Goal: Navigation & Orientation: Find specific page/section

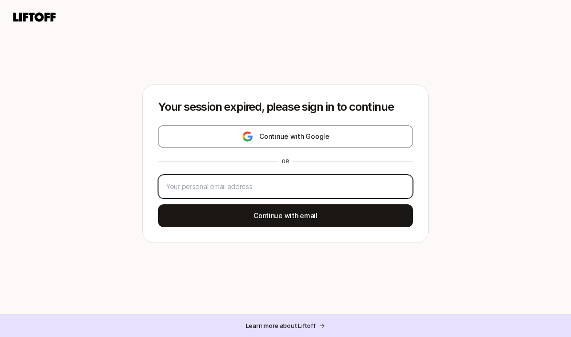
click at [286, 191] on input "email" at bounding box center [285, 186] width 239 height 11
type input "[PERSON_NAME][EMAIL_ADDRESS][DOMAIN_NAME]"
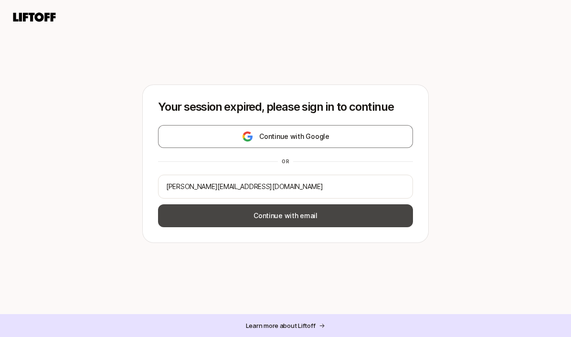
click at [284, 216] on button "Continue with email" at bounding box center [285, 215] width 255 height 23
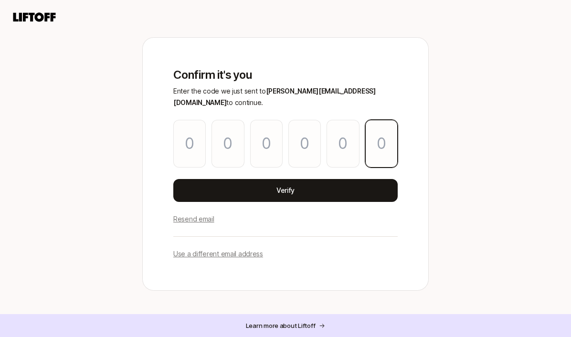
paste input "6"
type input "1"
type input "2"
type input "6"
type input "4"
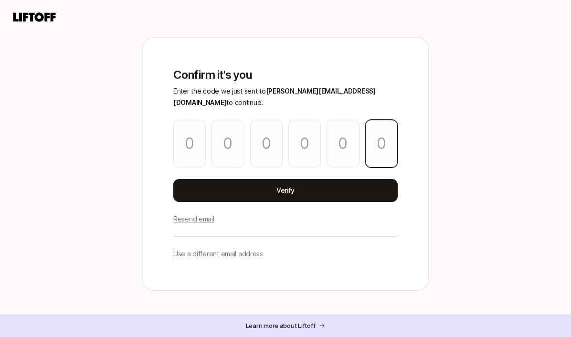
type input "2"
type input "6"
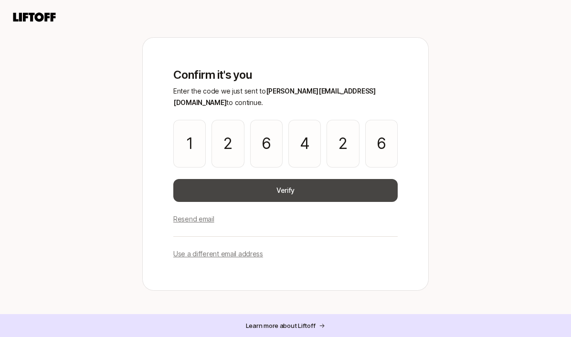
click at [346, 183] on button "Verify" at bounding box center [285, 190] width 224 height 23
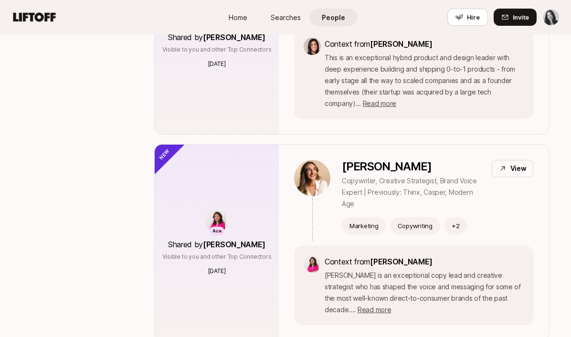
scroll to position [521, 0]
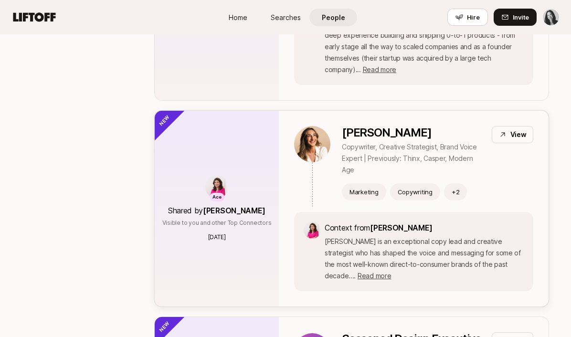
click at [502, 133] on icon at bounding box center [502, 135] width 4 height 4
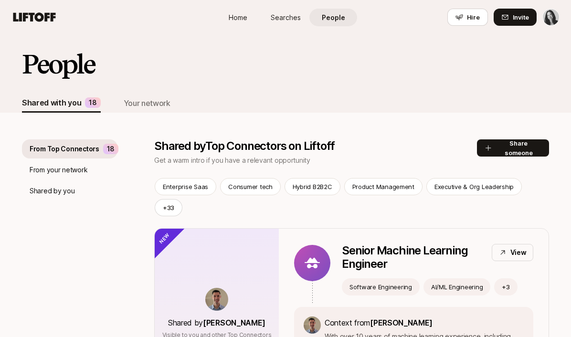
scroll to position [521, 0]
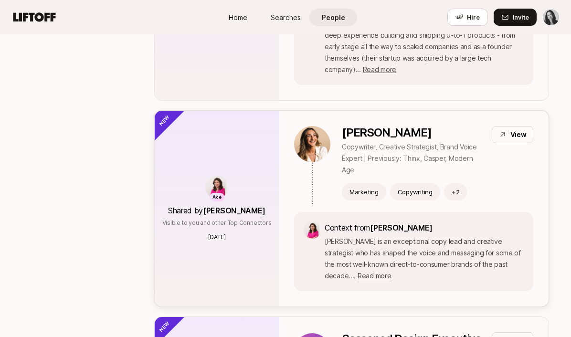
click at [513, 129] on p "View" at bounding box center [518, 134] width 16 height 11
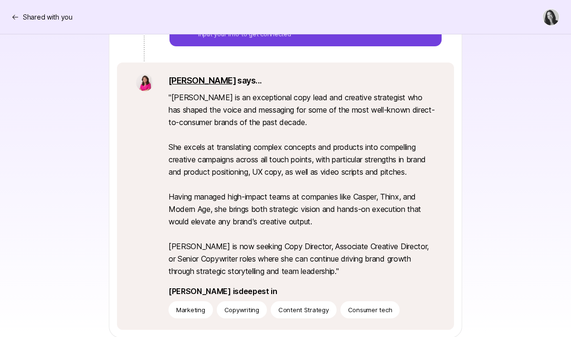
scroll to position [230, 0]
